Goal: Communication & Community: Answer question/provide support

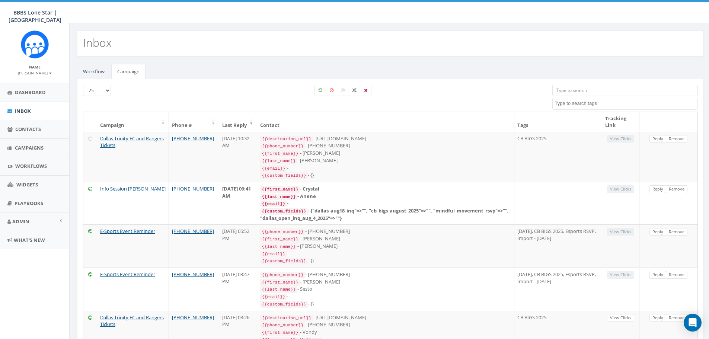
select select
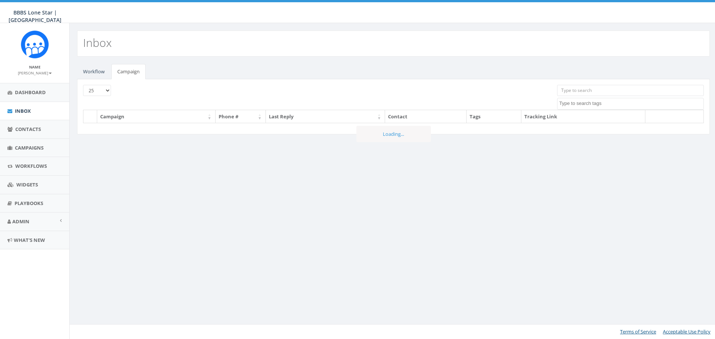
select select
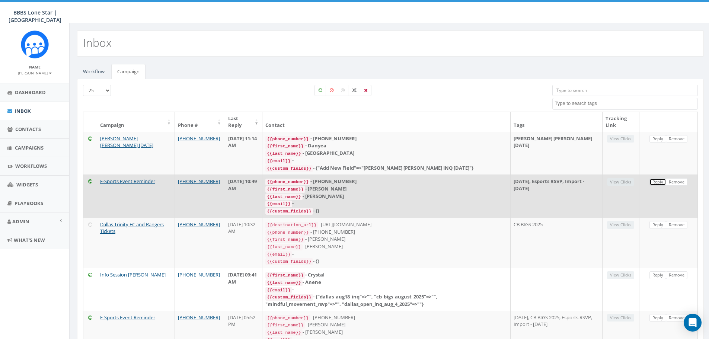
click at [658, 180] on link "Reply" at bounding box center [658, 182] width 17 height 8
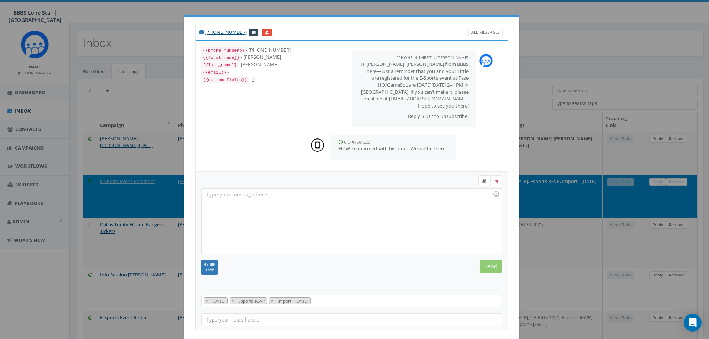
click at [310, 203] on div at bounding box center [352, 221] width 300 height 65
click at [482, 263] on input "Send" at bounding box center [491, 266] width 22 height 13
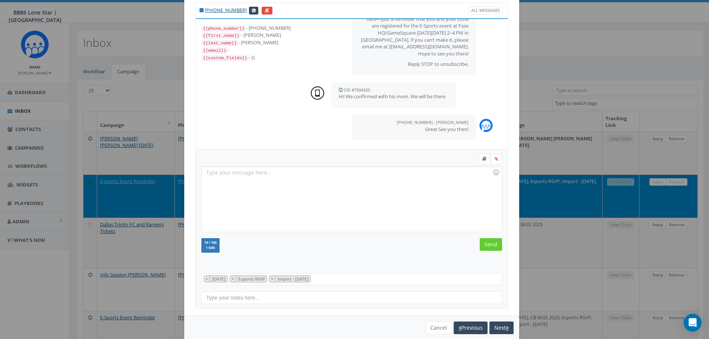
scroll to position [34, 0]
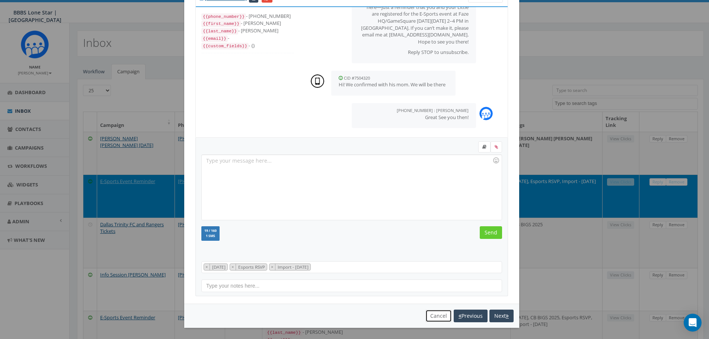
click at [432, 319] on button "Cancel" at bounding box center [438, 316] width 26 height 13
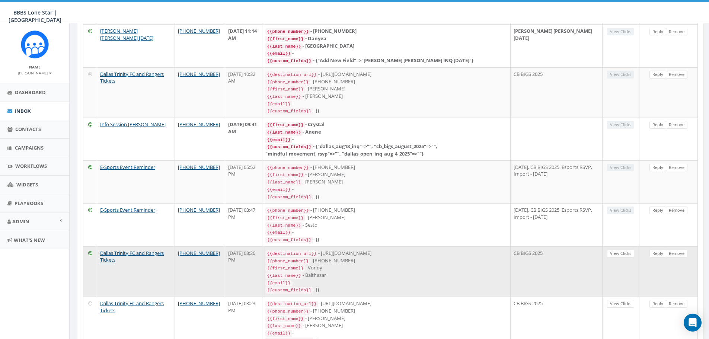
scroll to position [149, 0]
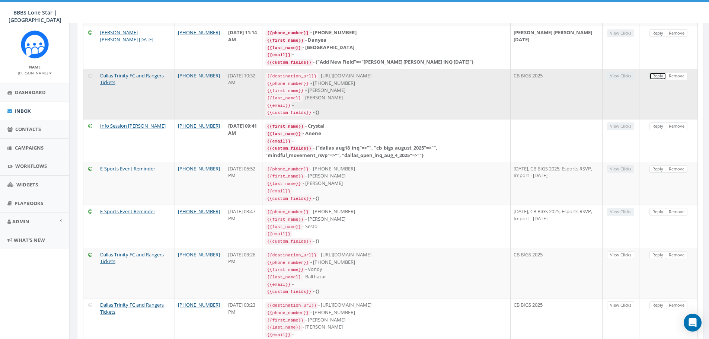
click at [658, 72] on link "Reply" at bounding box center [658, 76] width 17 height 8
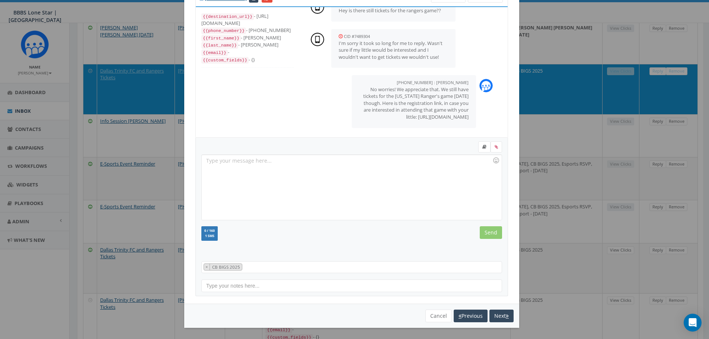
scroll to position [186, 0]
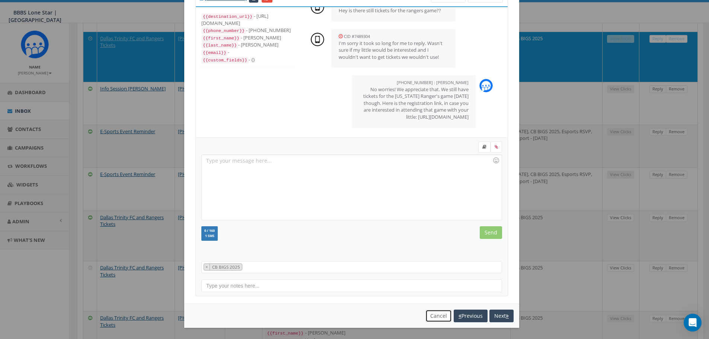
click at [433, 311] on button "Cancel" at bounding box center [438, 316] width 26 height 13
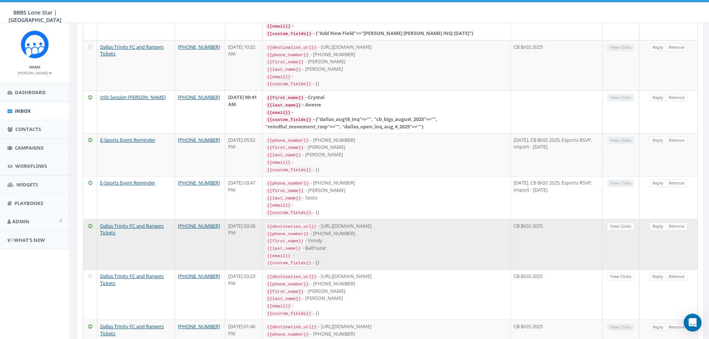
scroll to position [178, 0]
click at [656, 222] on link "Reply" at bounding box center [658, 226] width 17 height 8
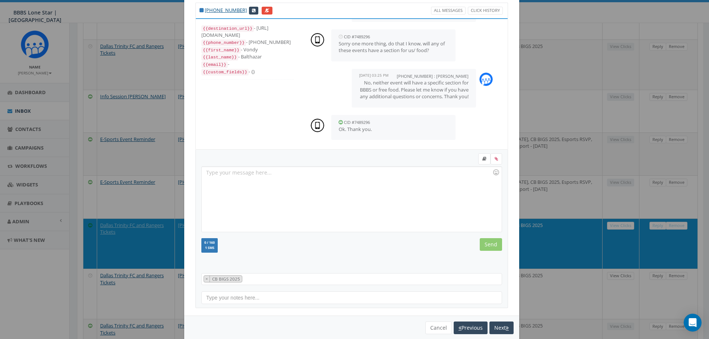
scroll to position [34, 0]
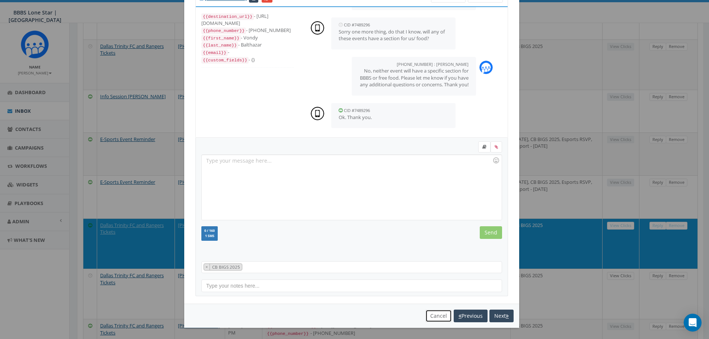
click at [438, 317] on button "Cancel" at bounding box center [438, 316] width 26 height 13
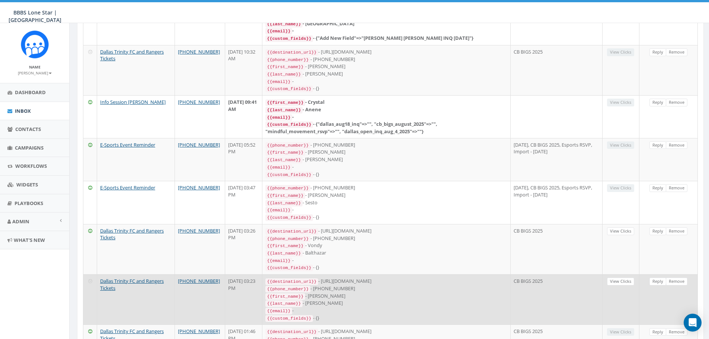
scroll to position [186, 0]
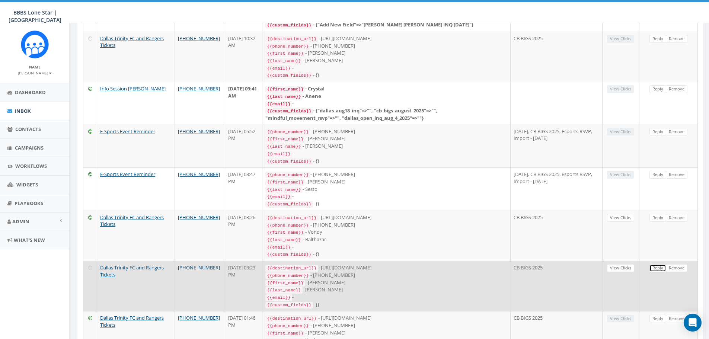
click at [658, 264] on link "Reply" at bounding box center [658, 268] width 17 height 8
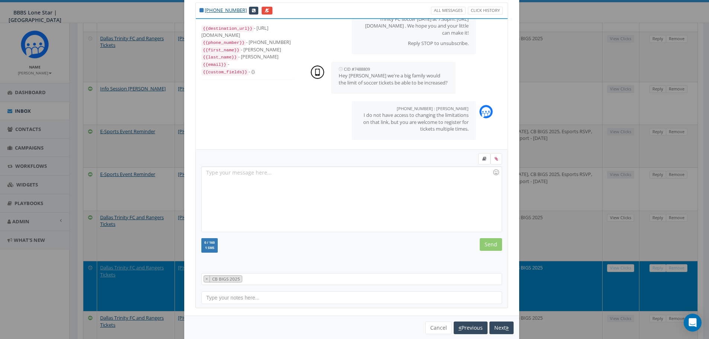
scroll to position [34, 0]
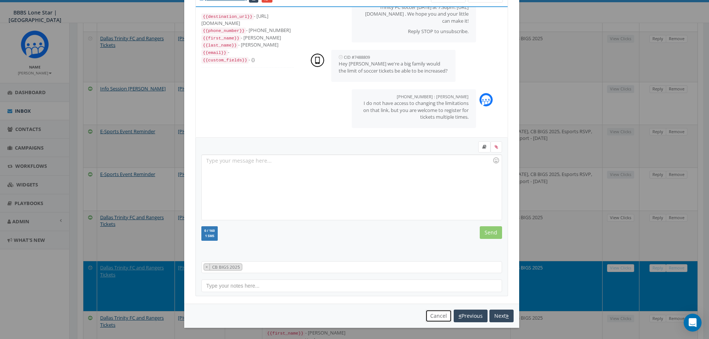
click at [437, 315] on button "Cancel" at bounding box center [438, 316] width 26 height 13
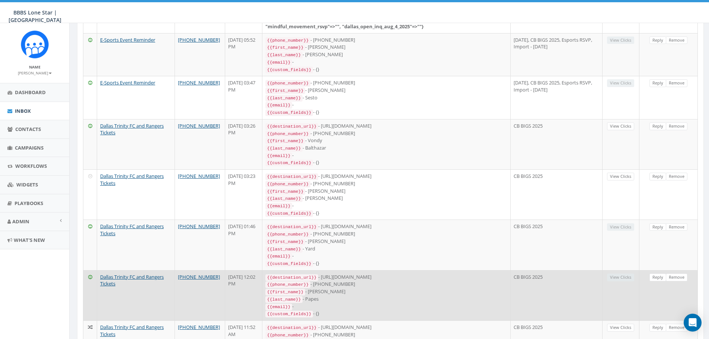
scroll to position [298, 0]
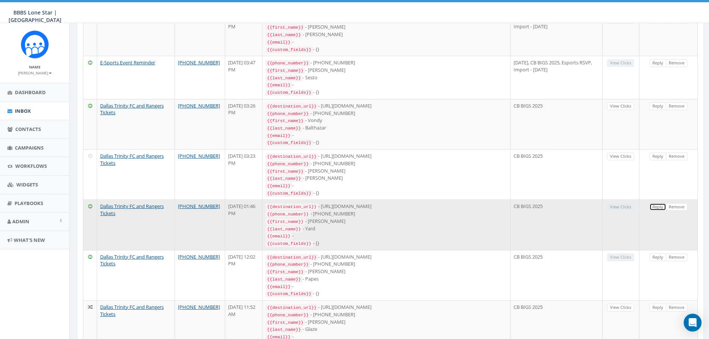
click at [657, 203] on link "Reply" at bounding box center [658, 207] width 17 height 8
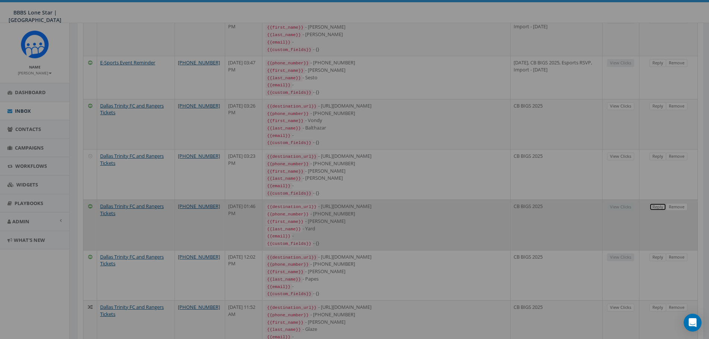
scroll to position [0, 0]
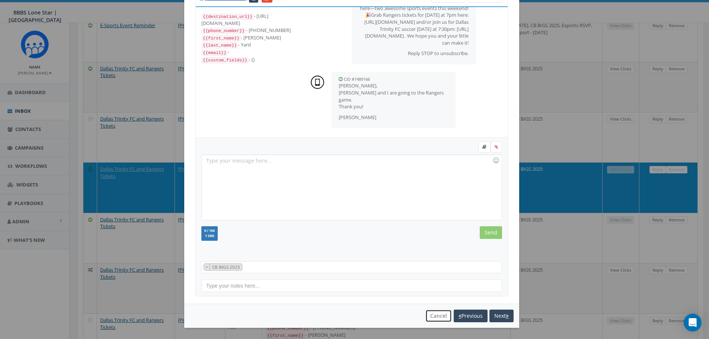
click at [431, 317] on button "Cancel" at bounding box center [438, 316] width 26 height 13
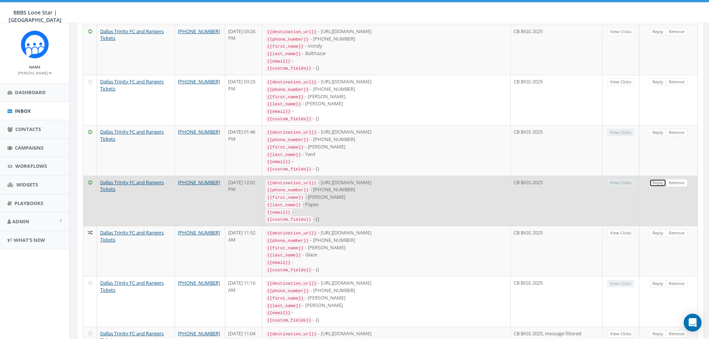
click at [659, 179] on link "Reply" at bounding box center [658, 183] width 17 height 8
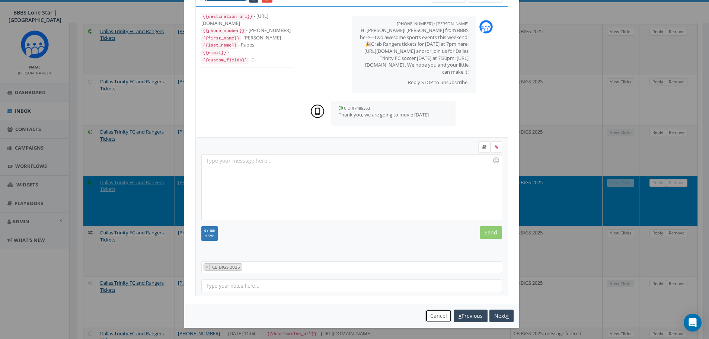
click at [432, 314] on button "Cancel" at bounding box center [438, 316] width 26 height 13
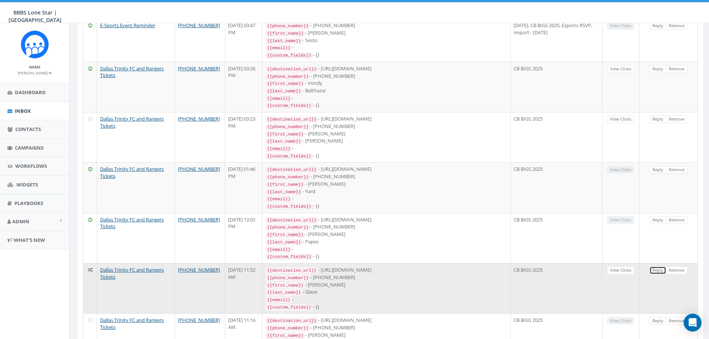
click at [659, 267] on link "Reply" at bounding box center [658, 271] width 17 height 8
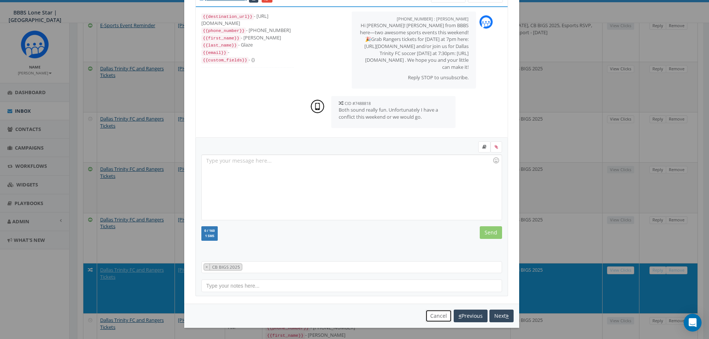
click at [437, 315] on button "Cancel" at bounding box center [438, 316] width 26 height 13
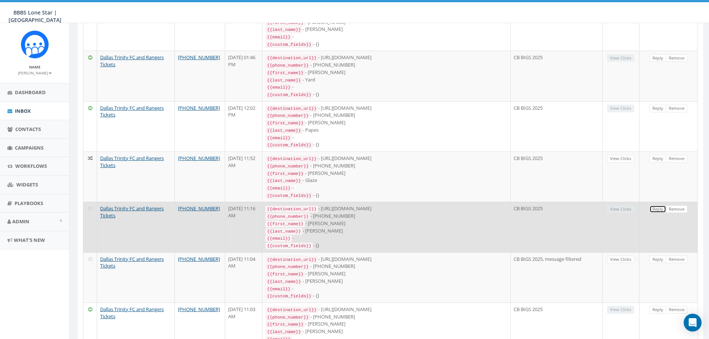
click at [653, 205] on link "Reply" at bounding box center [658, 209] width 17 height 8
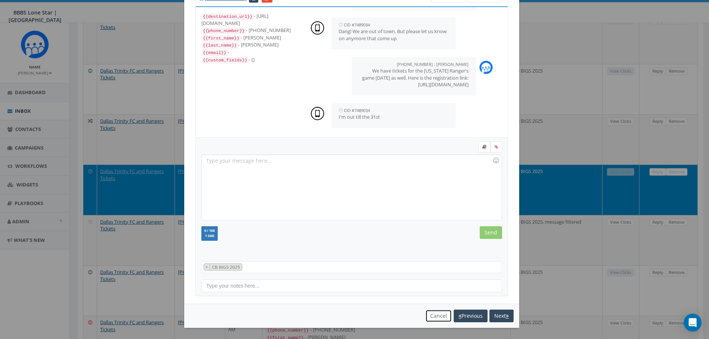
click at [434, 317] on button "Cancel" at bounding box center [438, 316] width 26 height 13
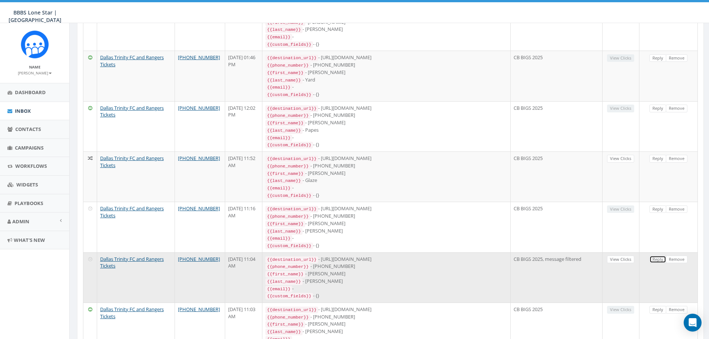
click at [658, 256] on link "Reply" at bounding box center [658, 260] width 17 height 8
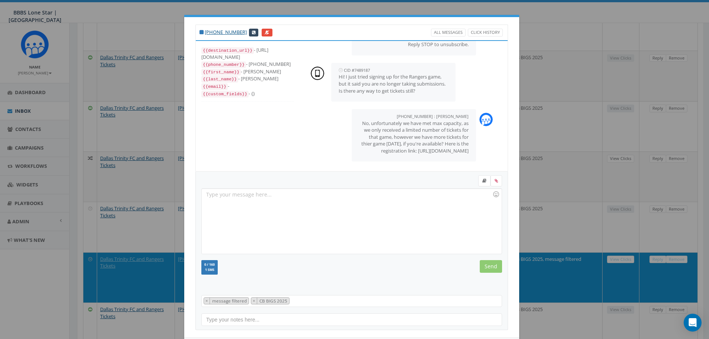
click at [398, 216] on div at bounding box center [352, 221] width 300 height 65
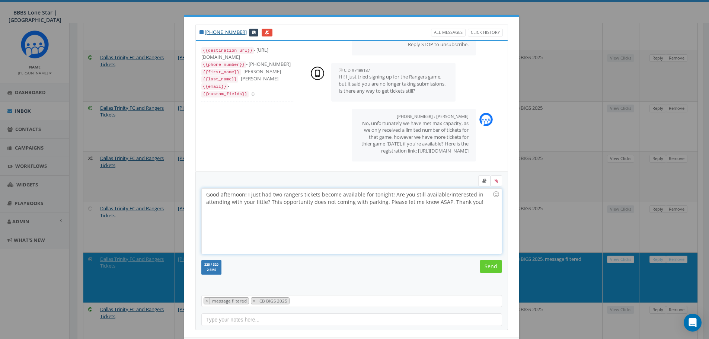
click at [245, 197] on div "Good afternoon! I just had two rangers tickets become available for tonight! Ar…" at bounding box center [352, 221] width 300 height 65
click at [282, 212] on div "Good afternoon! [PERSON_NAME] with BBBS again. I just had two rangers tickets b…" at bounding box center [352, 221] width 300 height 65
click at [262, 196] on div "Good afternoon! [PERSON_NAME] with BBBS again. I just had two rangers tickets b…" at bounding box center [352, 221] width 300 height 65
click at [271, 211] on div "Good afternoon! [PERSON_NAME] here with BBBS again. I just had two rangers tick…" at bounding box center [352, 221] width 300 height 65
click at [354, 195] on div "Good afternoon! [PERSON_NAME] here with BBBS again. I just had two rangers tick…" at bounding box center [352, 221] width 300 height 65
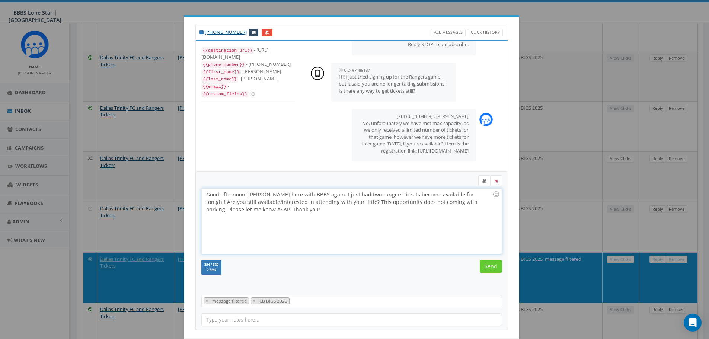
click at [351, 195] on div "Good afternoon! [PERSON_NAME] here with BBBS again. I just had two rangers tick…" at bounding box center [352, 221] width 300 height 65
click at [457, 196] on div "Good afternoon! [PERSON_NAME] here with BBBS again. I just had two Rangers tick…" at bounding box center [352, 221] width 300 height 65
click at [324, 210] on div "Good afternoon! [PERSON_NAME] here with BBBS again. I just had two Rangers tick…" at bounding box center [352, 221] width 300 height 65
click at [482, 266] on input "Send" at bounding box center [491, 266] width 22 height 13
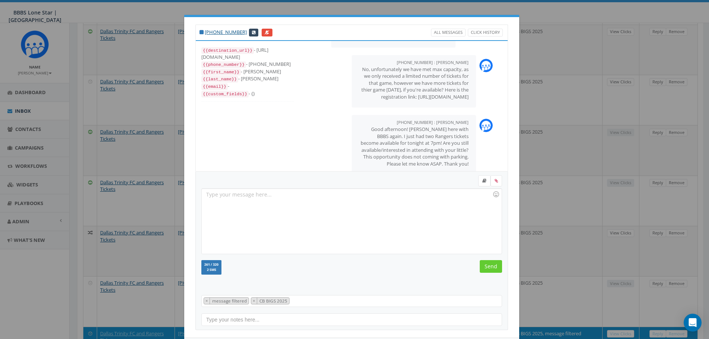
scroll to position [85, 0]
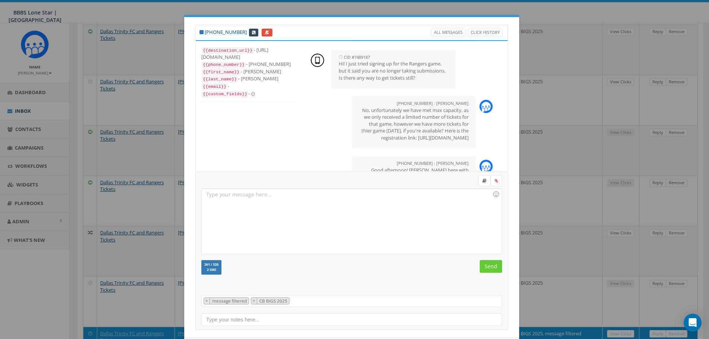
drag, startPoint x: 240, startPoint y: 33, endPoint x: 210, endPoint y: 35, distance: 30.2
click at [210, 35] on div "[PHONE_NUMBER] All Messages Click History" at bounding box center [351, 33] width 313 height 16
copy link "[PHONE_NUMBER]"
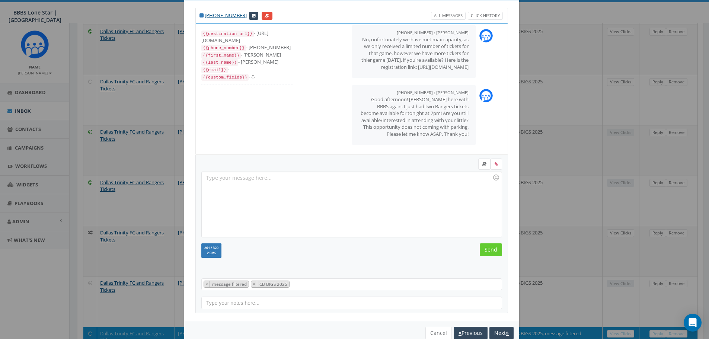
scroll to position [34, 0]
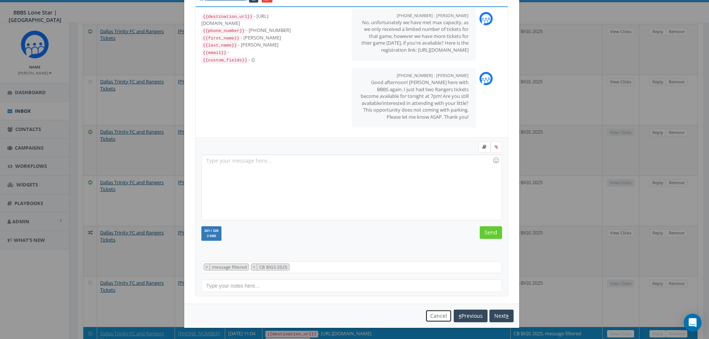
click at [439, 316] on button "Cancel" at bounding box center [438, 316] width 26 height 13
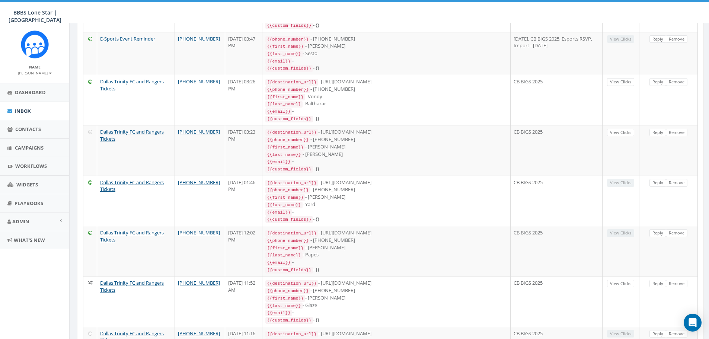
scroll to position [0, 0]
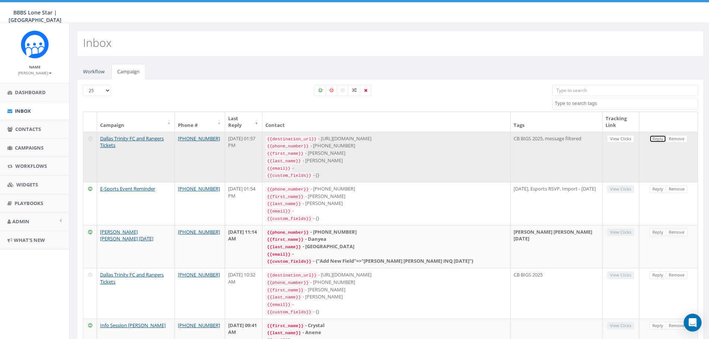
click at [657, 138] on link "Reply" at bounding box center [658, 139] width 17 height 8
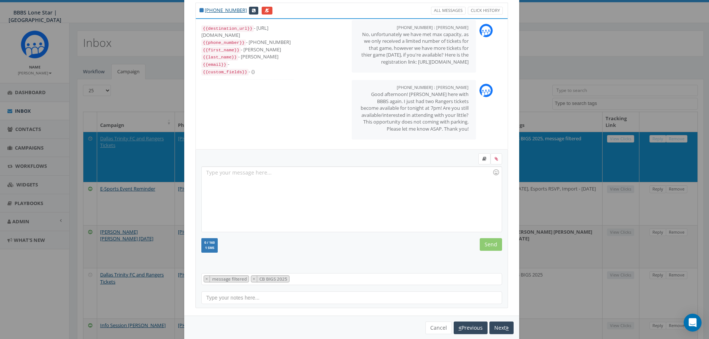
scroll to position [34, 0]
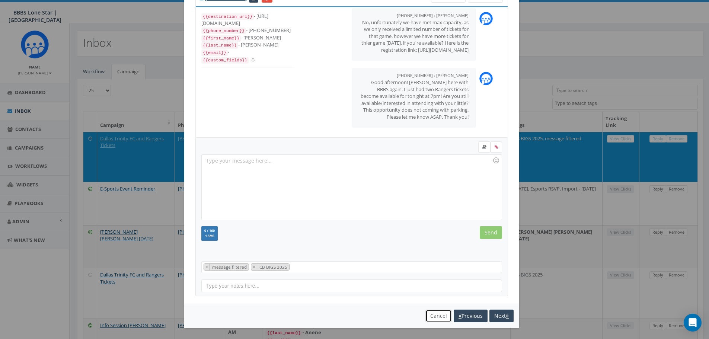
click at [437, 317] on button "Cancel" at bounding box center [438, 316] width 26 height 13
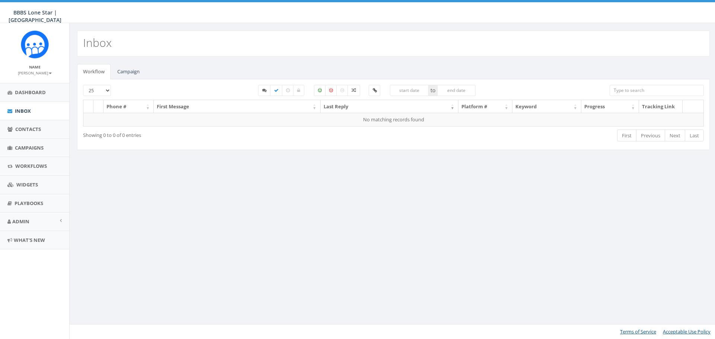
select select
click at [129, 70] on link "Campaign" at bounding box center [128, 71] width 34 height 15
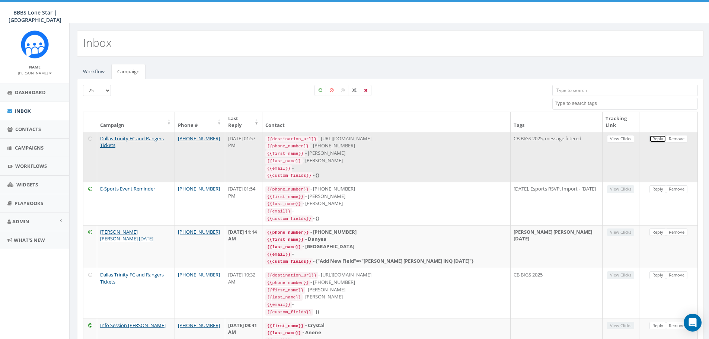
click at [657, 141] on link "Reply" at bounding box center [658, 139] width 17 height 8
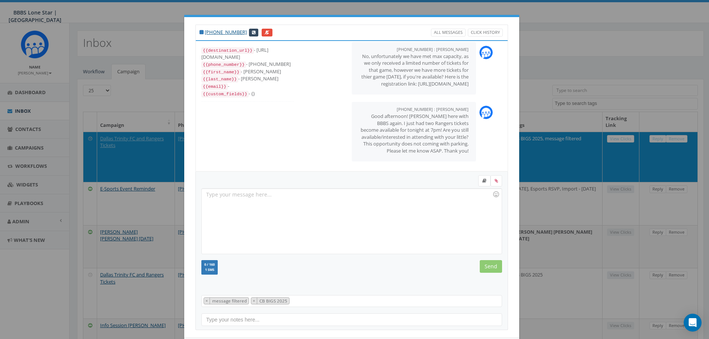
scroll to position [34, 0]
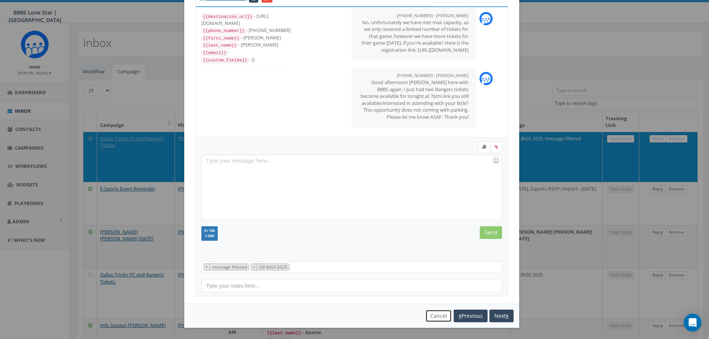
click at [439, 320] on button "Cancel" at bounding box center [438, 316] width 26 height 13
